Goal: Complete application form

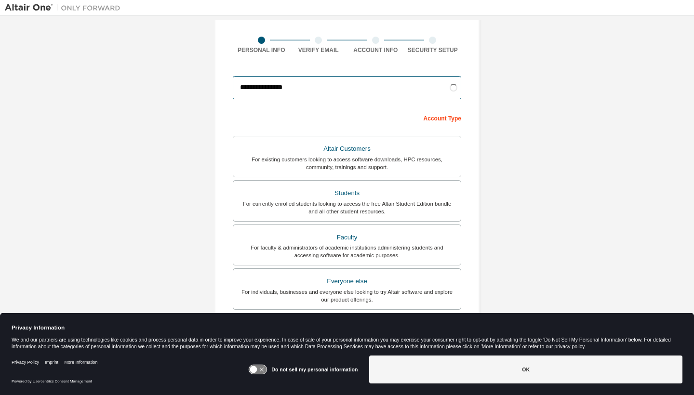
scroll to position [103, 0]
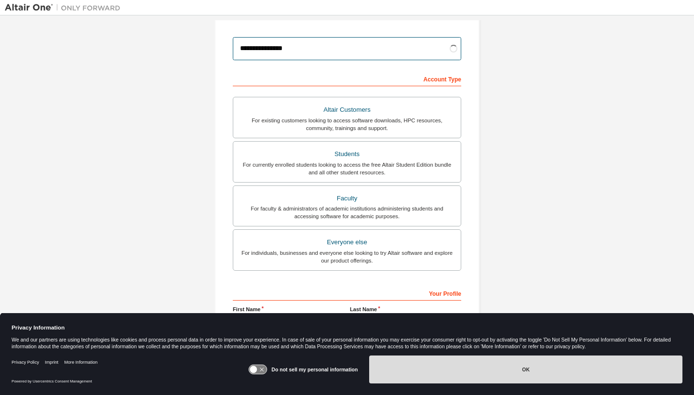
type input "**********"
click at [501, 372] on button "OK" at bounding box center [525, 370] width 313 height 28
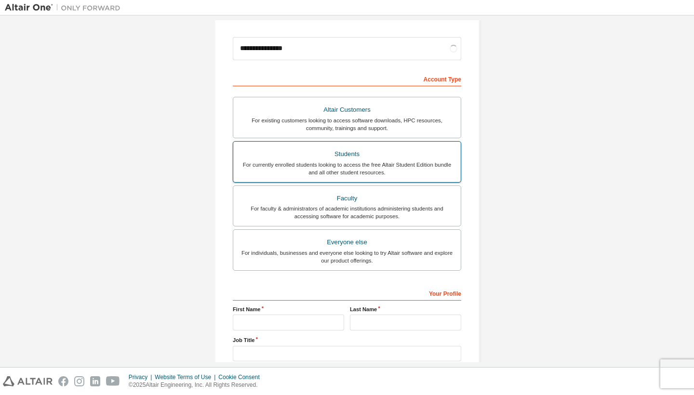
click at [382, 158] on div "Students" at bounding box center [347, 153] width 216 height 13
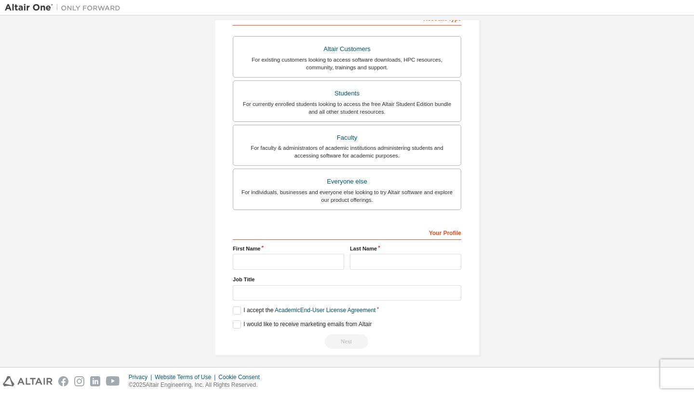
scroll to position [165, 0]
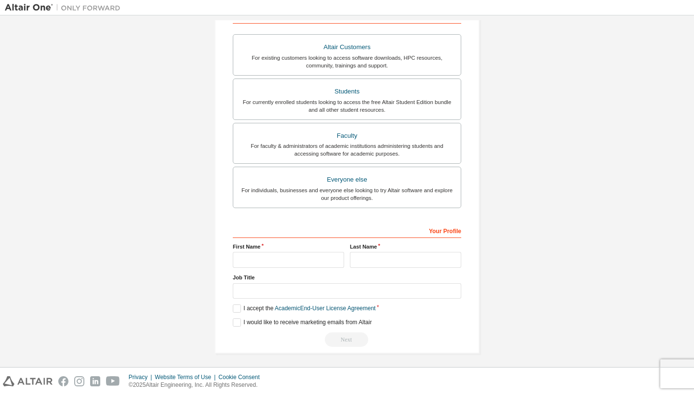
click at [313, 267] on div "First Name" at bounding box center [288, 255] width 117 height 25
type input "****"
type input "*******"
click at [234, 310] on label "I accept the Academic End-User License Agreement" at bounding box center [304, 308] width 143 height 8
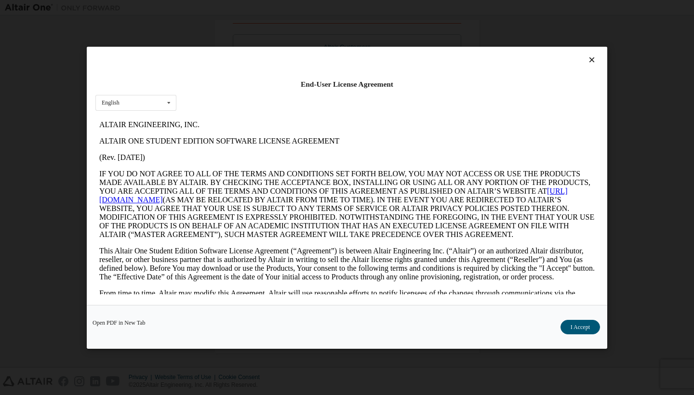
scroll to position [0, 0]
click at [580, 325] on button "I Accept" at bounding box center [580, 327] width 40 height 14
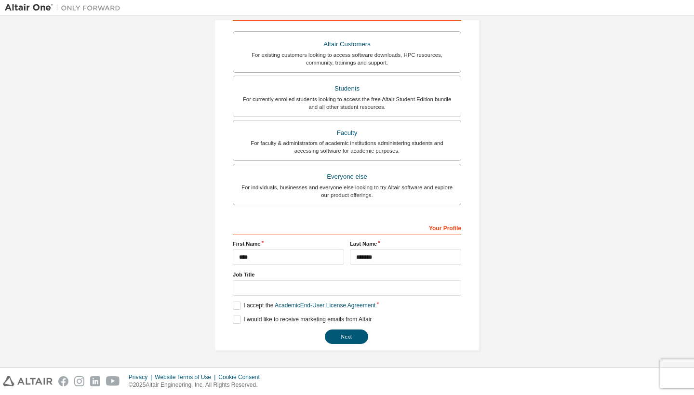
scroll to position [169, 0]
click at [336, 338] on button "Next" at bounding box center [346, 336] width 43 height 14
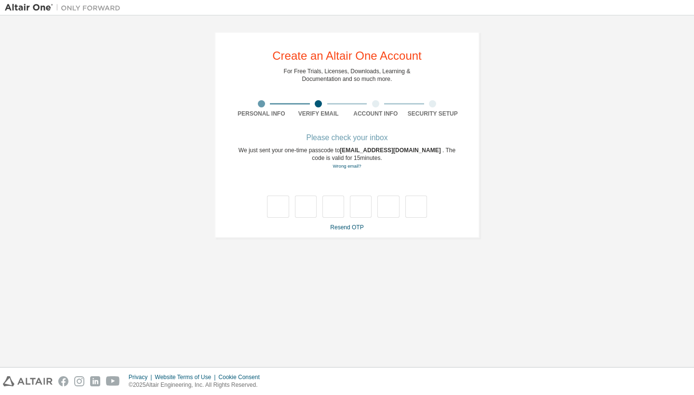
scroll to position [0, 0]
type input "*"
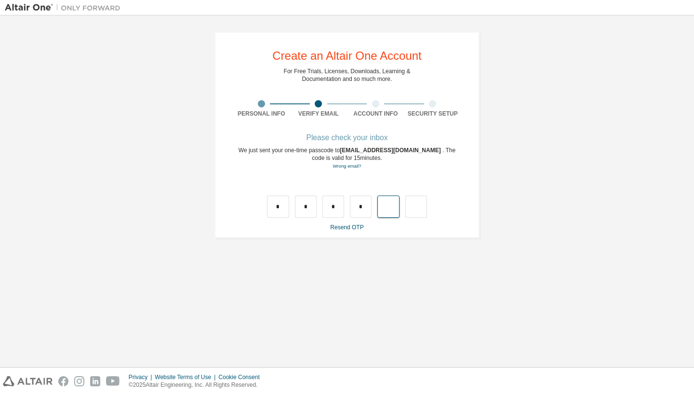
type input "*"
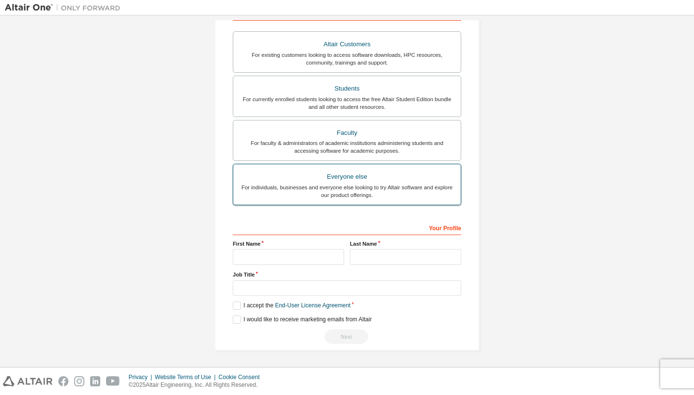
scroll to position [171, 0]
